Goal: Task Accomplishment & Management: Manage account settings

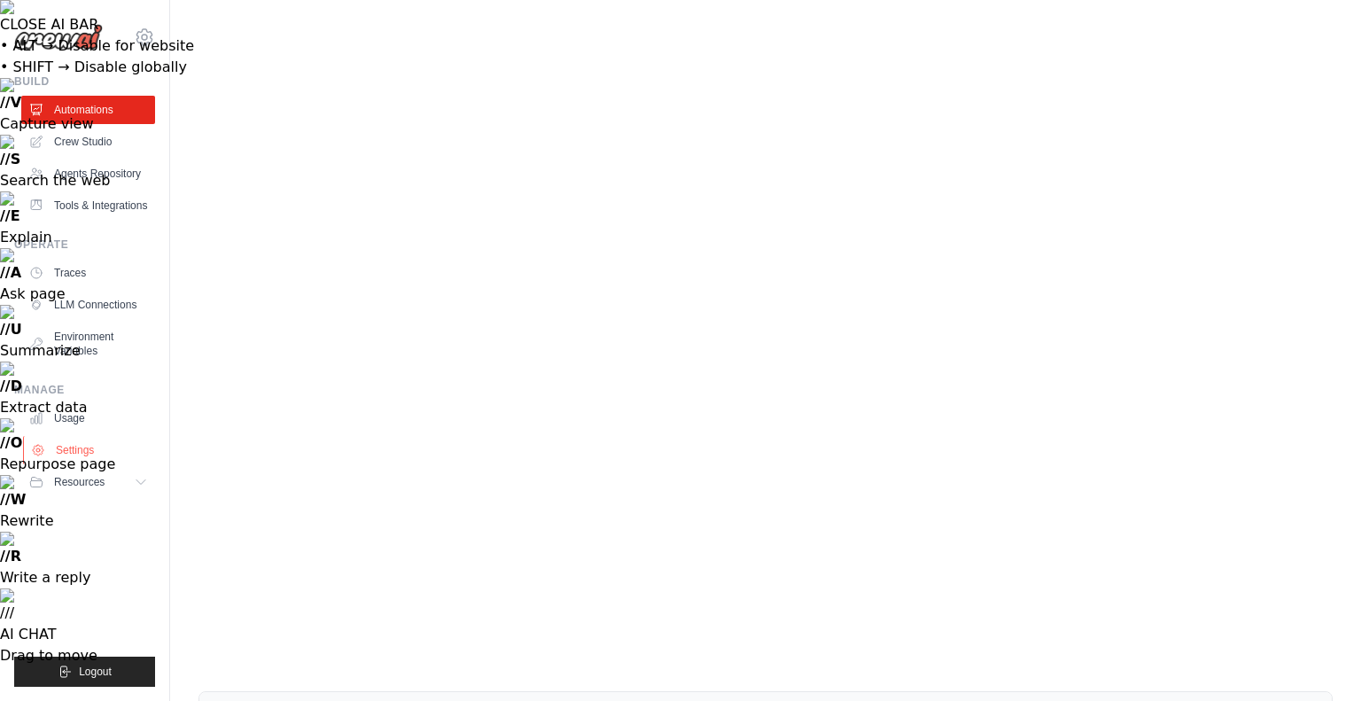
click at [94, 462] on link "Settings" at bounding box center [90, 450] width 134 height 28
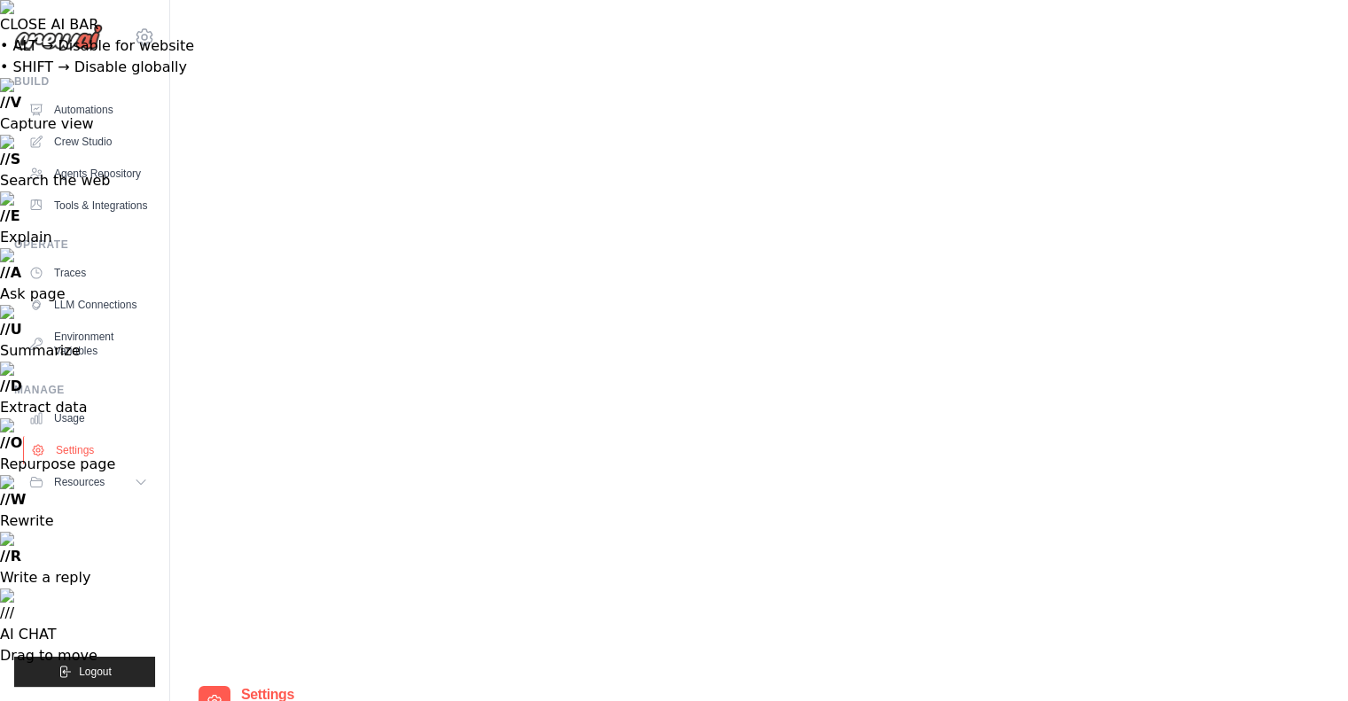
click at [94, 462] on link "Settings" at bounding box center [90, 450] width 134 height 28
click at [89, 431] on link "Usage" at bounding box center [90, 418] width 134 height 28
click at [109, 106] on link "Automations" at bounding box center [90, 110] width 134 height 28
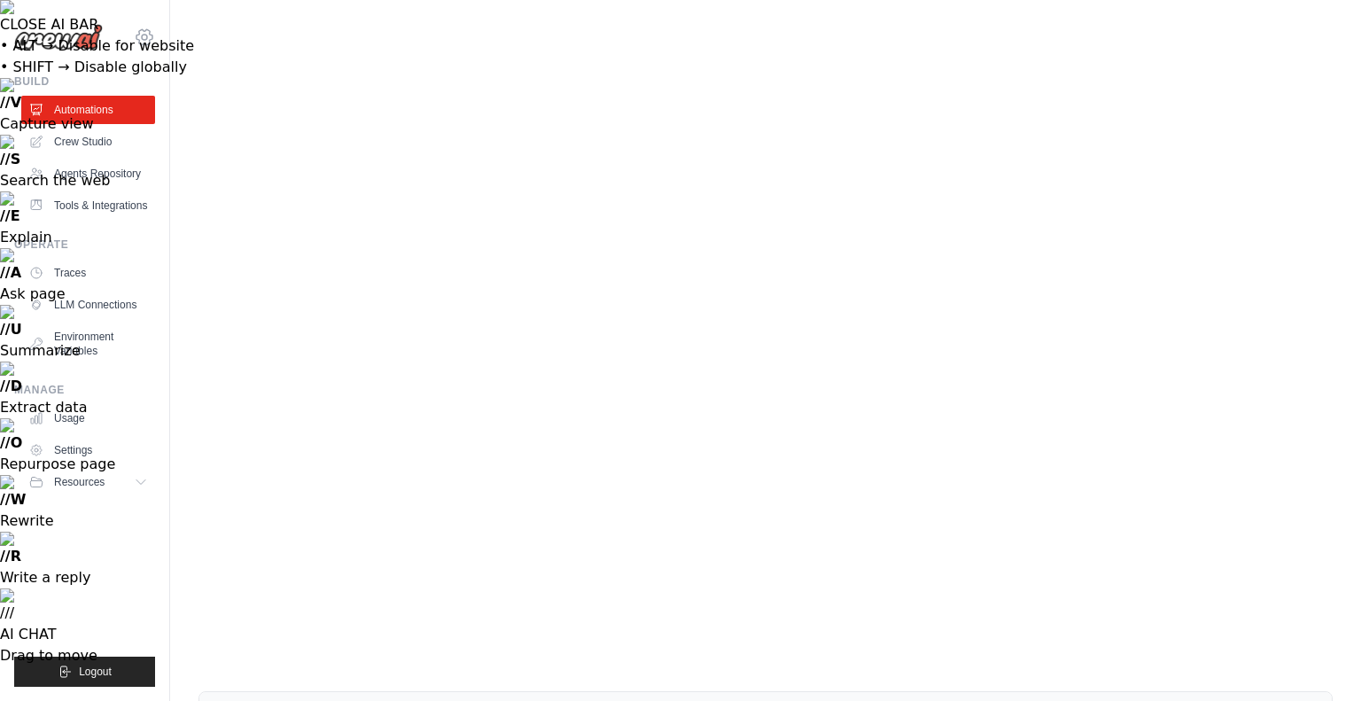
click at [141, 40] on icon at bounding box center [144, 37] width 21 height 21
click at [99, 285] on link "Traces" at bounding box center [90, 273] width 134 height 28
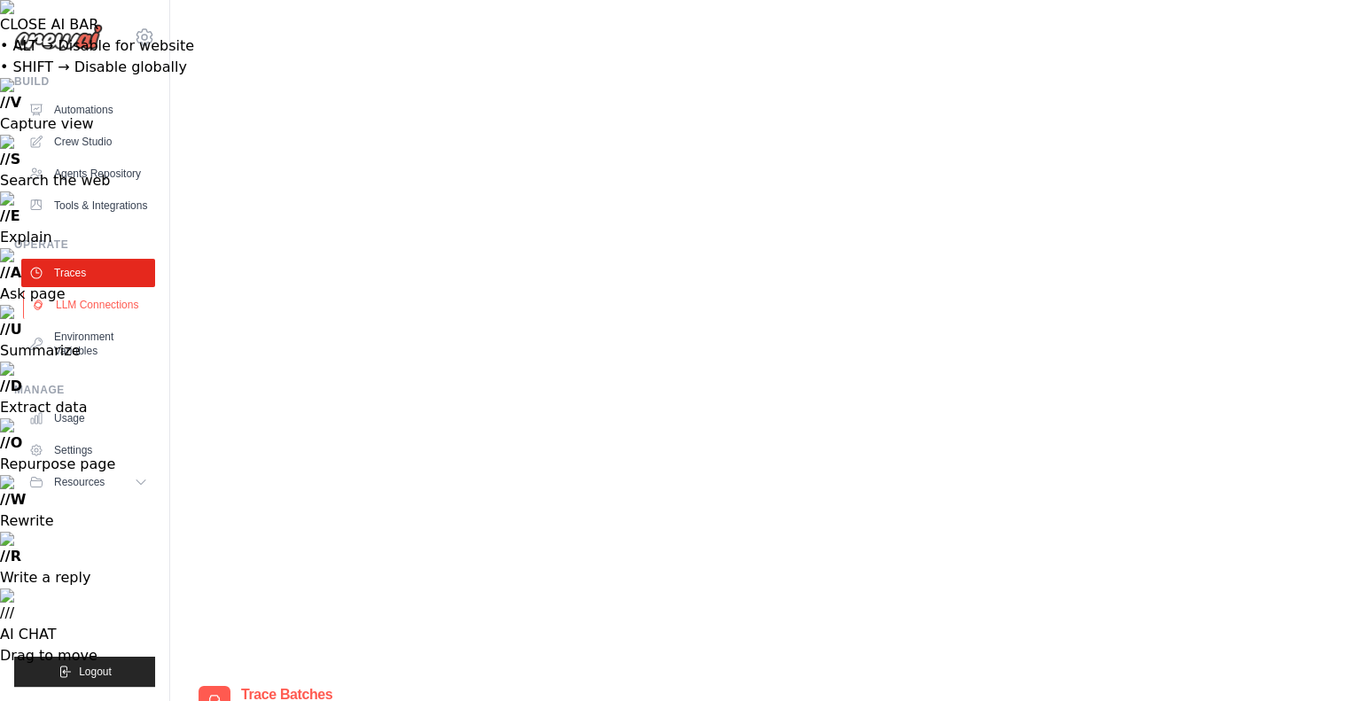
click at [102, 318] on link "LLM Connections" at bounding box center [90, 305] width 134 height 28
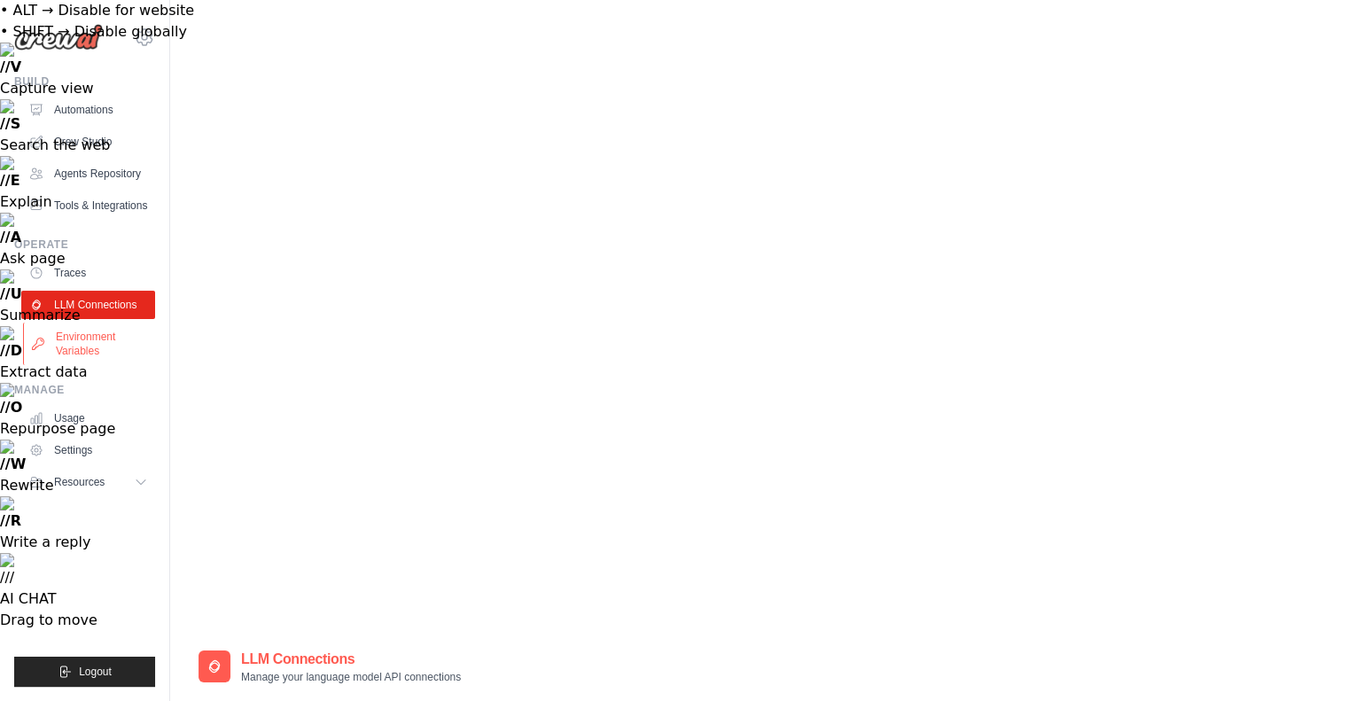
click at [108, 355] on link "Environment Variables" at bounding box center [90, 343] width 134 height 43
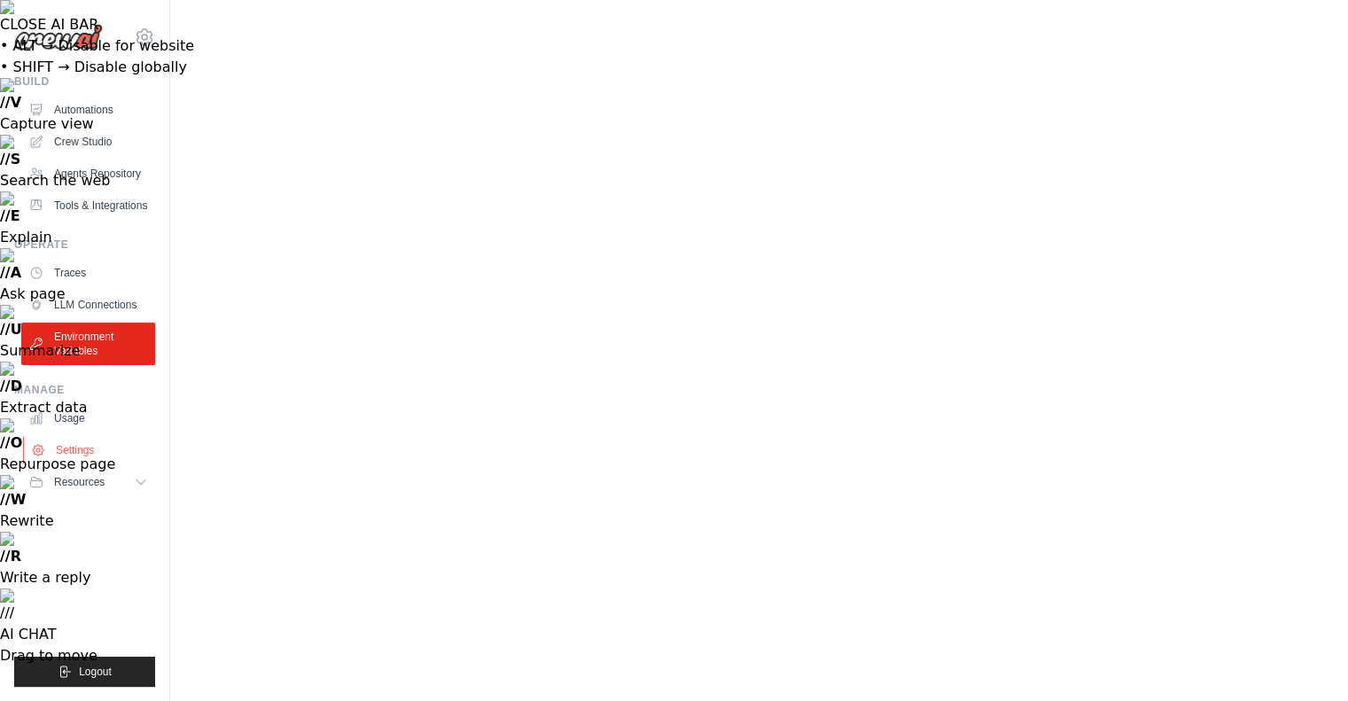
click at [94, 464] on link "Settings" at bounding box center [90, 450] width 134 height 28
